Goal: Register for event/course

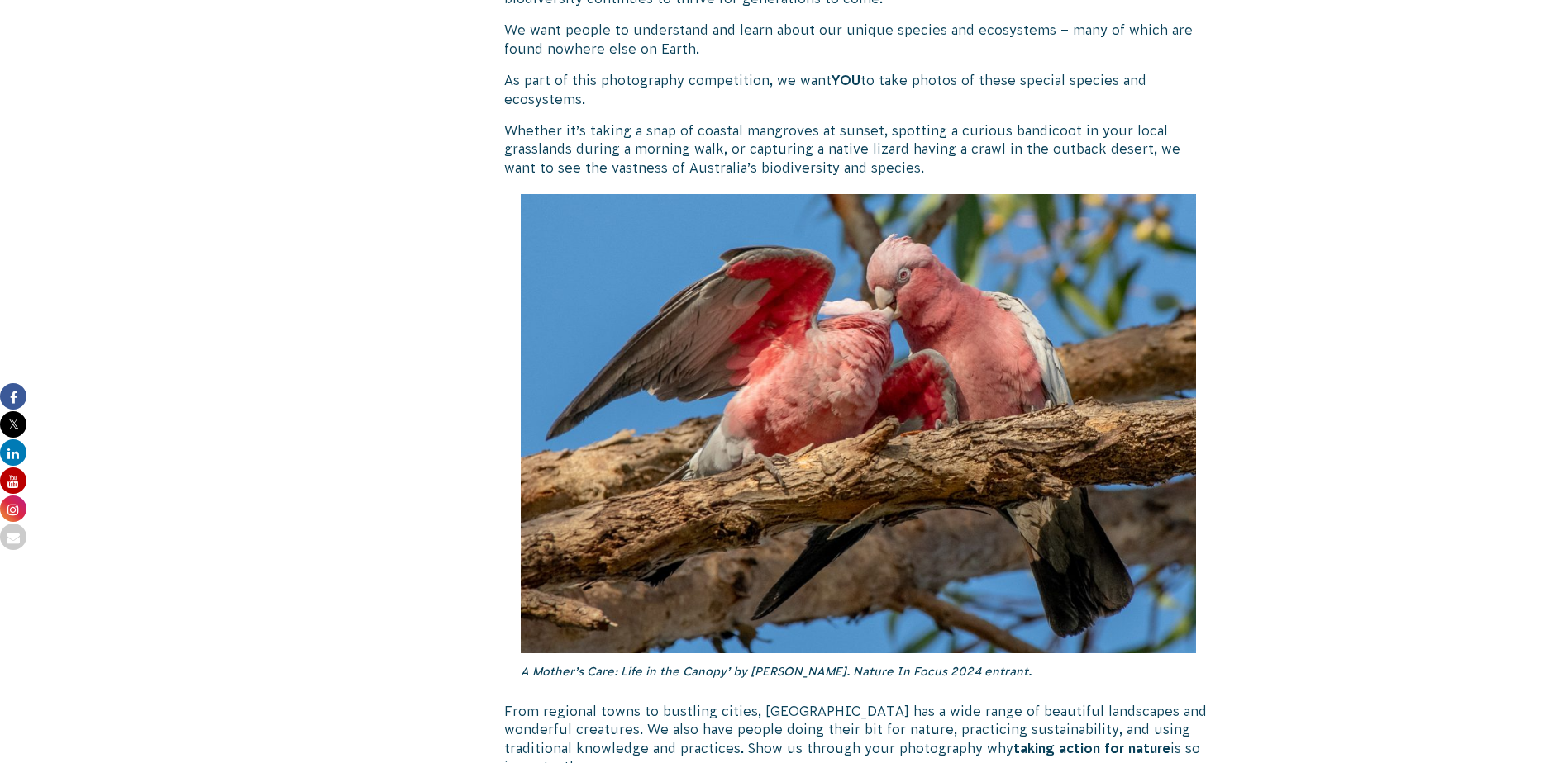
scroll to position [1982, 0]
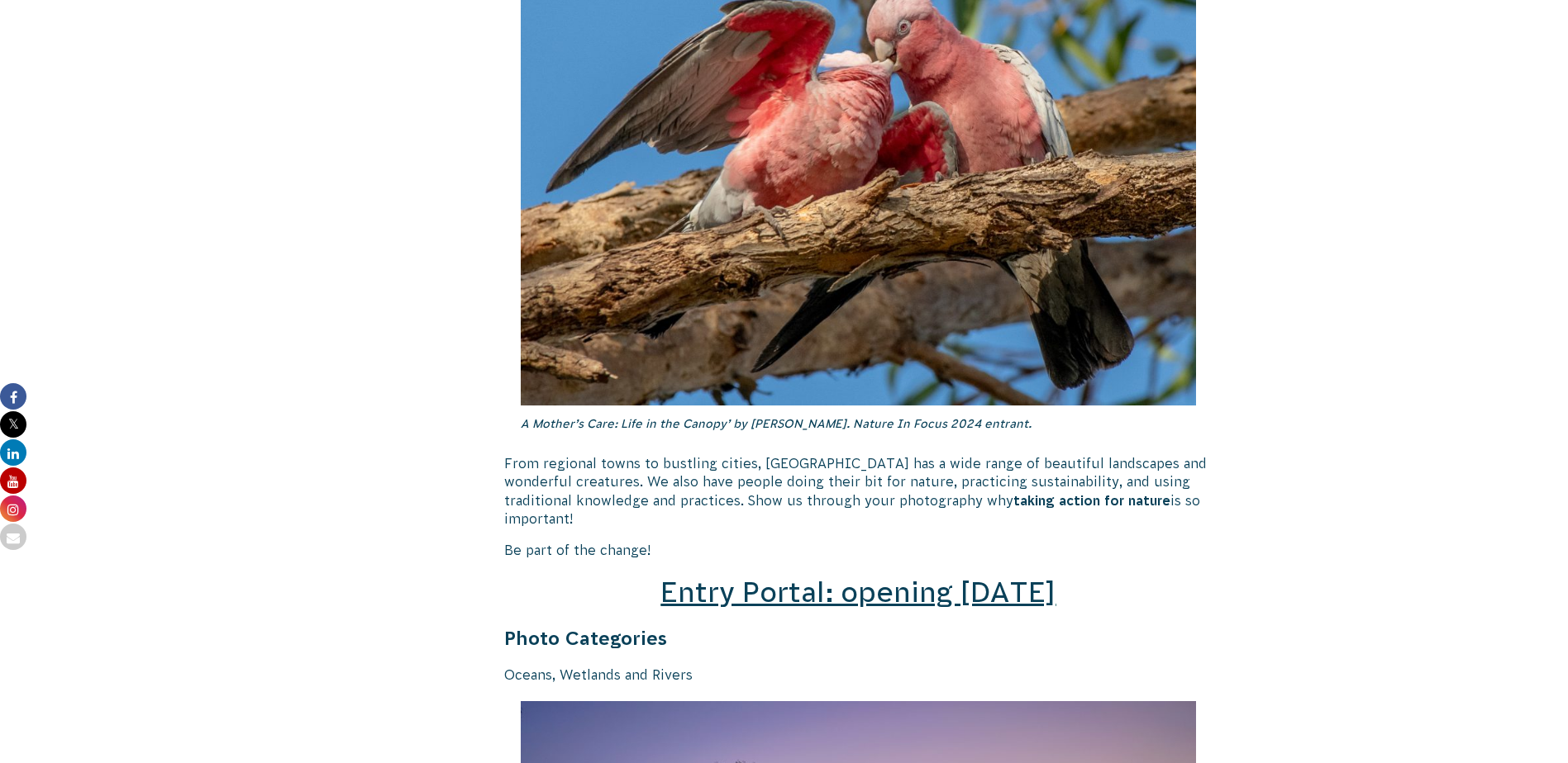
click at [829, 577] on span "Entry Portal: opening [DATE]" at bounding box center [857, 592] width 395 height 31
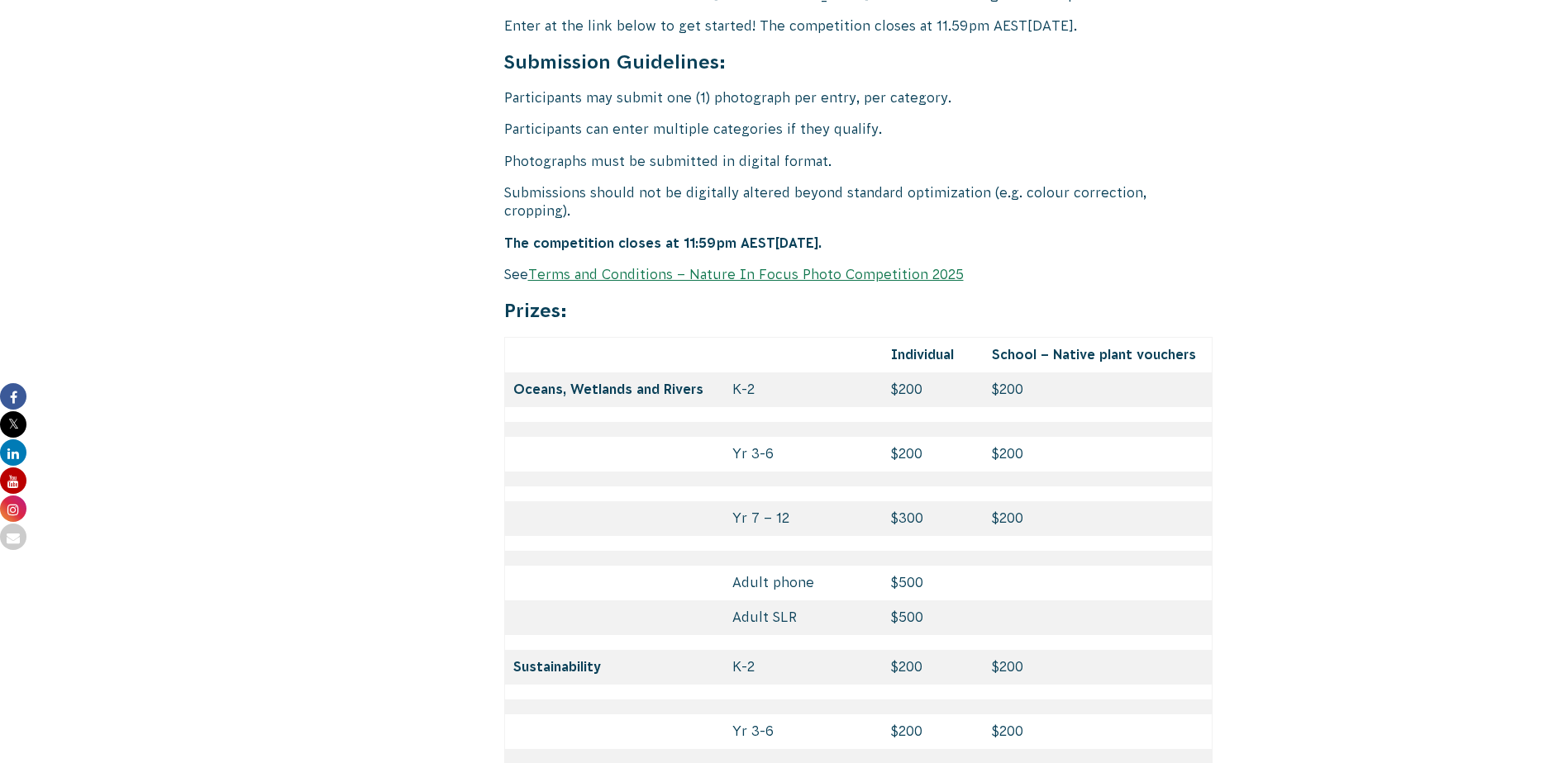
scroll to position [7020, 0]
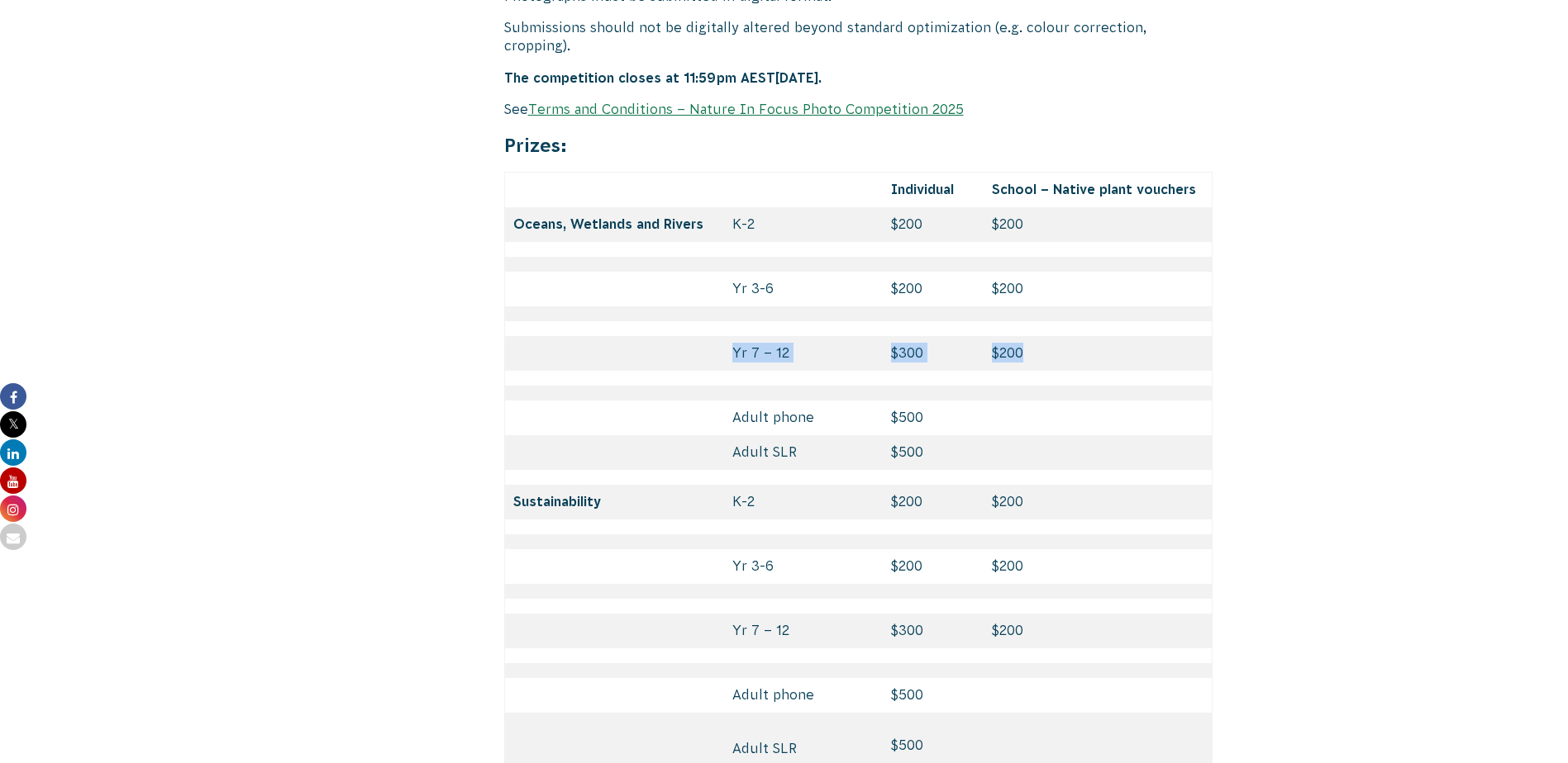
drag, startPoint x: 1060, startPoint y: 293, endPoint x: 646, endPoint y: 271, distance: 414.6
click at [646, 336] on tr "Yr 7 – 12 $300 $200" at bounding box center [858, 353] width 708 height 35
click at [1171, 272] on td "$200" at bounding box center [1098, 289] width 229 height 35
drag, startPoint x: 1024, startPoint y: 276, endPoint x: 949, endPoint y: 282, distance: 75.2
click at [949, 336] on tr "Yr 7 – 12 $300 $200" at bounding box center [858, 353] width 708 height 35
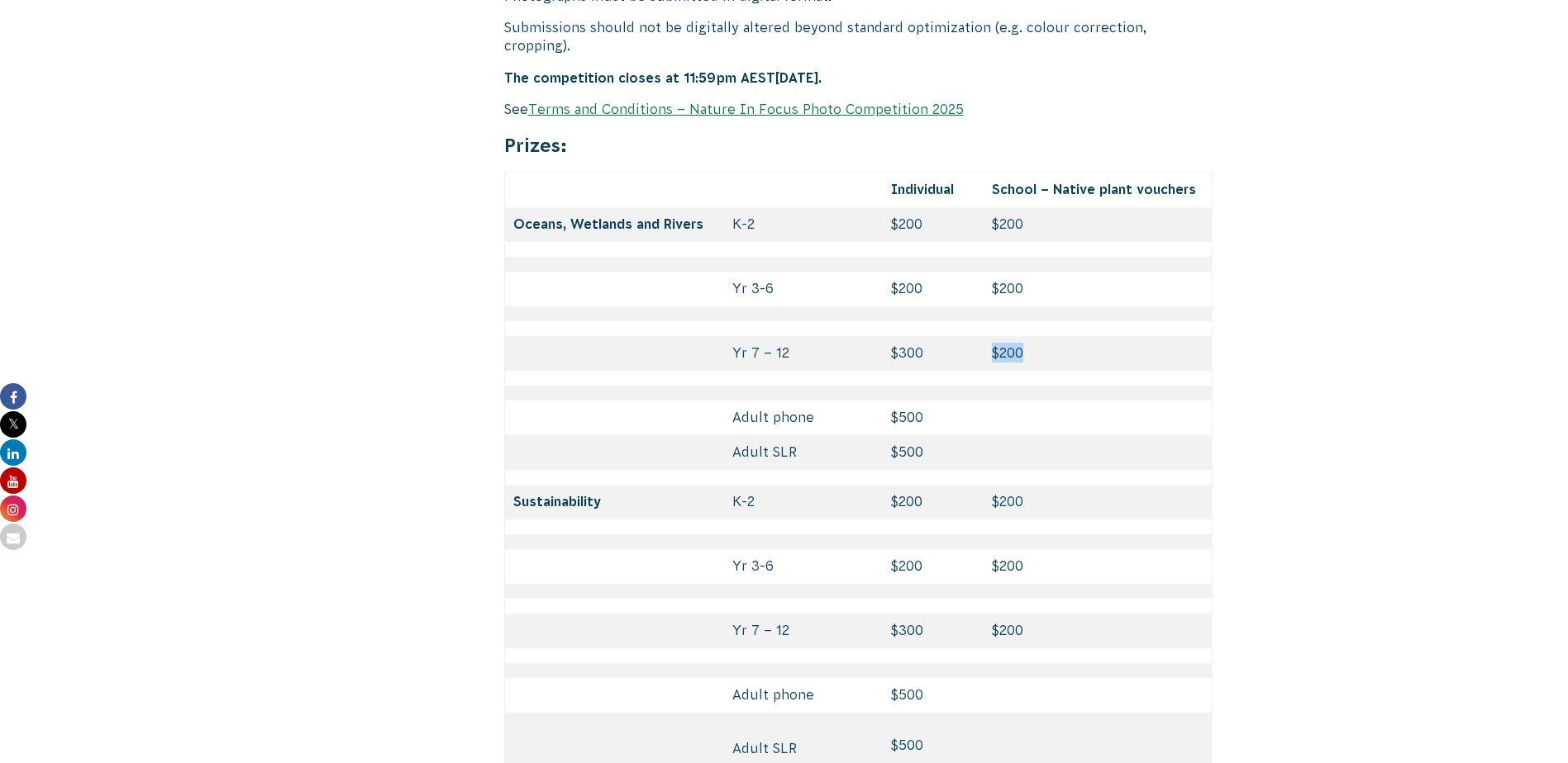
drag, startPoint x: 949, startPoint y: 282, endPoint x: 932, endPoint y: 278, distance: 17.5
click at [934, 336] on td "$300" at bounding box center [933, 353] width 101 height 35
drag, startPoint x: 979, startPoint y: 259, endPoint x: 964, endPoint y: 261, distance: 15.1
click at [974, 321] on td at bounding box center [933, 328] width 101 height 15
click at [924, 336] on td "$300" at bounding box center [933, 353] width 101 height 35
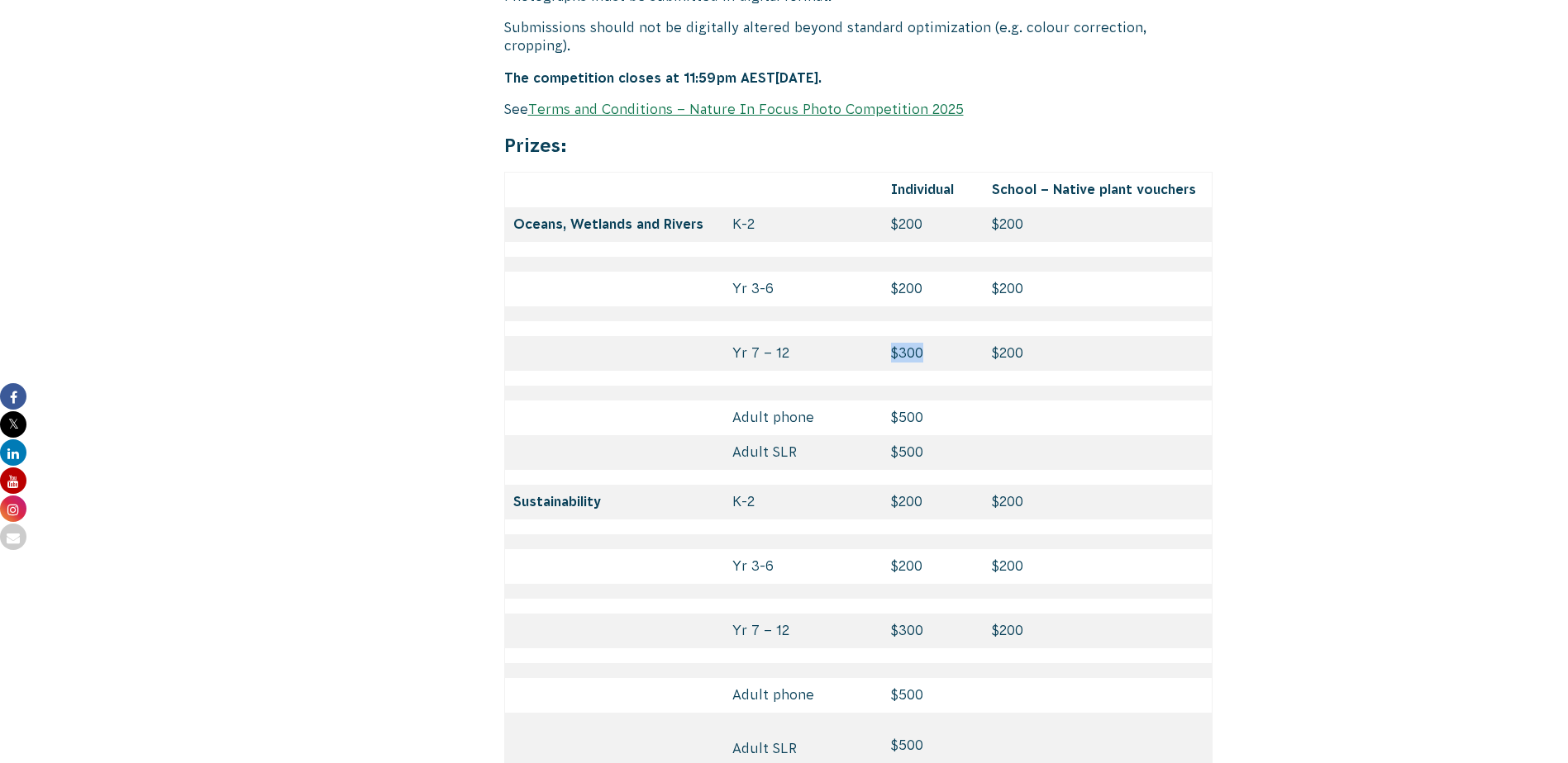
drag, startPoint x: 920, startPoint y: 278, endPoint x: 891, endPoint y: 278, distance: 29.0
click at [891, 336] on td "$300" at bounding box center [933, 353] width 101 height 35
